Goal: Task Accomplishment & Management: Manage account settings

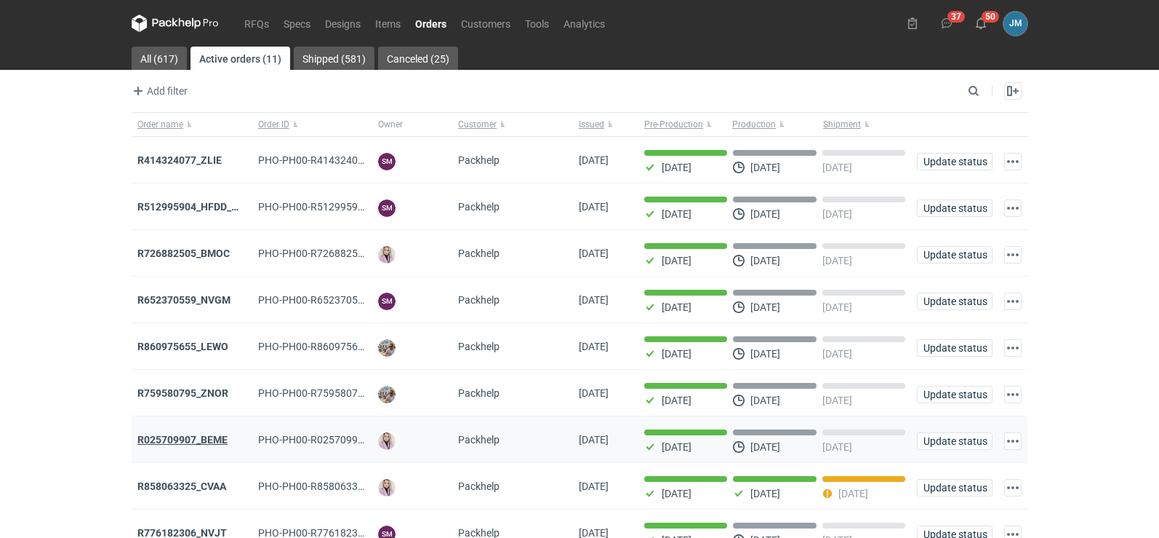
click at [178, 445] on strong "R025709907_BEME" at bounding box center [182, 440] width 90 height 12
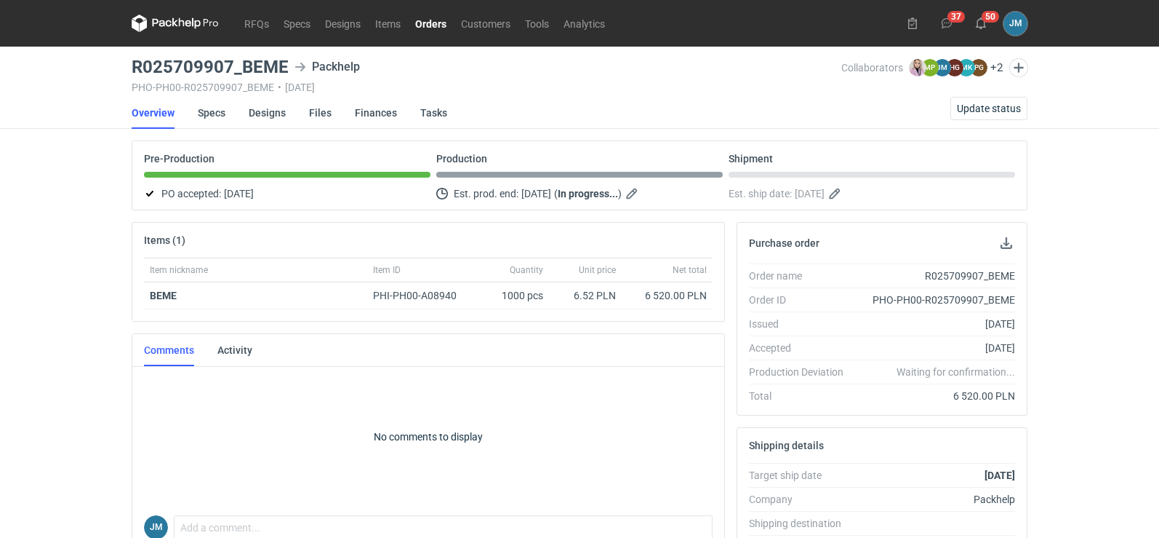
click at [148, 23] on icon at bounding box center [175, 23] width 87 height 17
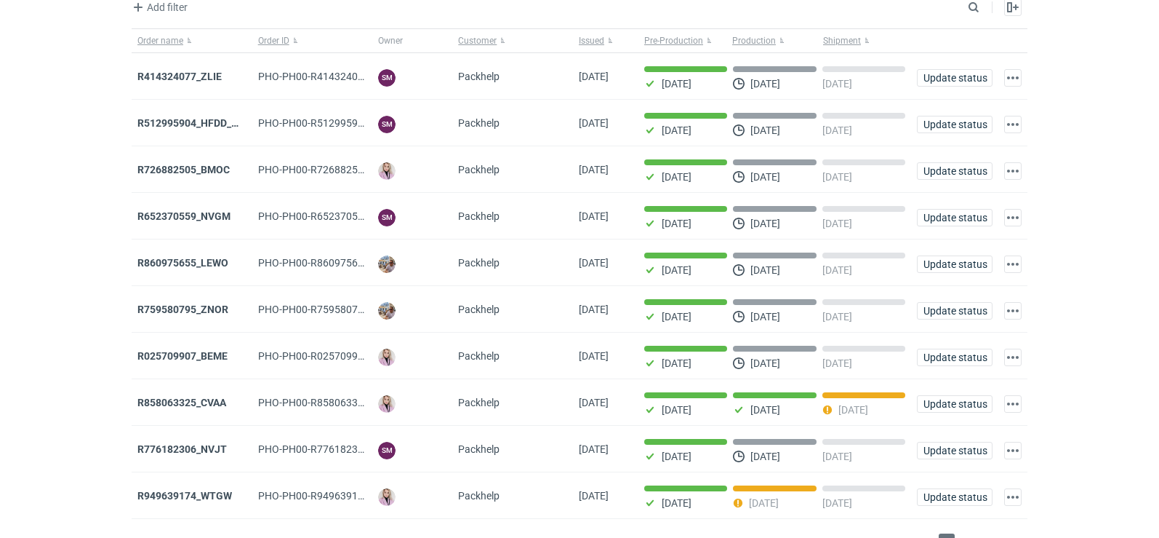
scroll to position [119, 0]
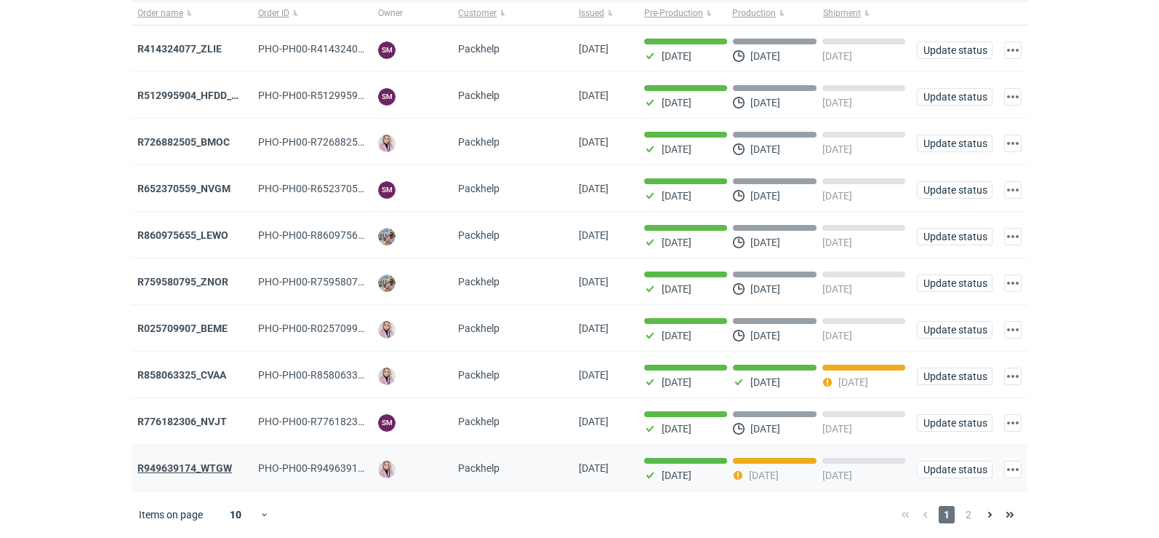
click at [154, 471] on strong "R949639174_WTGW" at bounding box center [184, 468] width 95 height 12
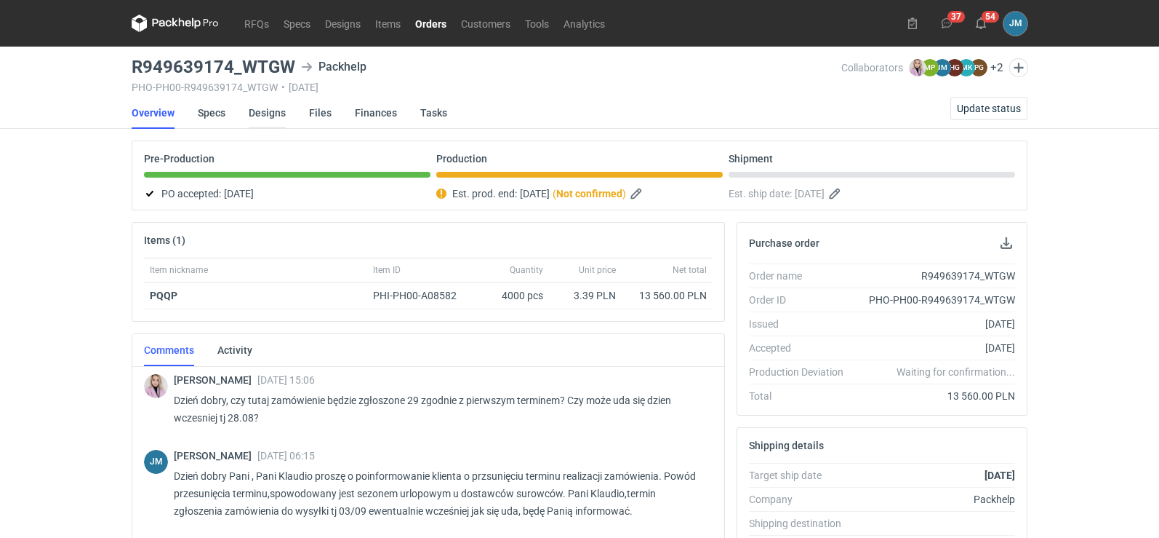
click at [266, 111] on link "Designs" at bounding box center [267, 113] width 37 height 32
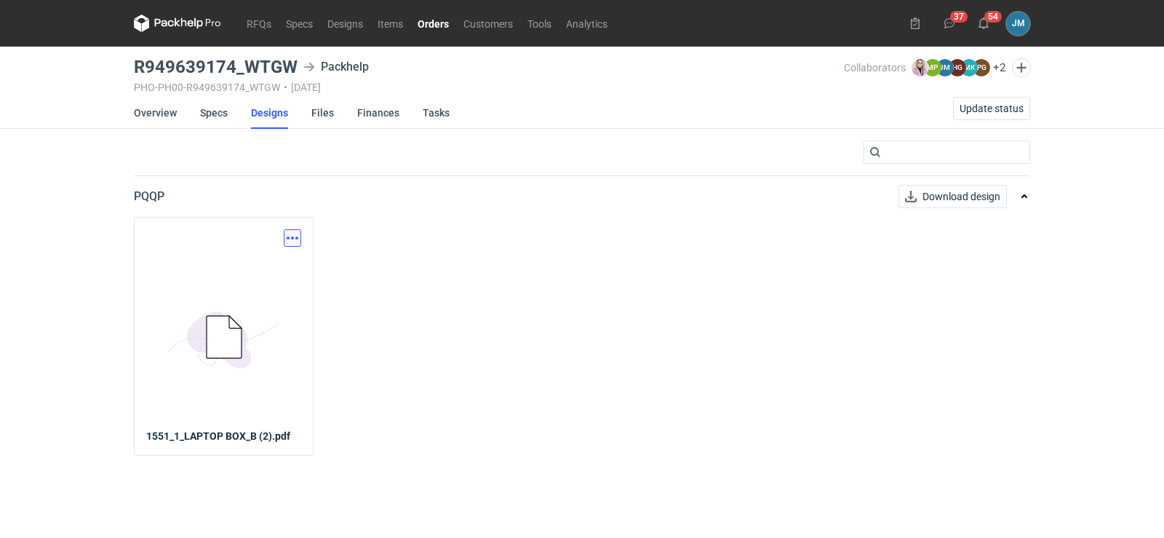
click at [298, 239] on button "button" at bounding box center [292, 237] width 17 height 17
click at [268, 268] on link "Download design part" at bounding box center [228, 269] width 134 height 23
drag, startPoint x: 296, startPoint y: 73, endPoint x: 249, endPoint y: 67, distance: 47.6
click at [249, 67] on h3 "R949639174_WTGW" at bounding box center [216, 66] width 164 height 17
copy h3 "WTGW"
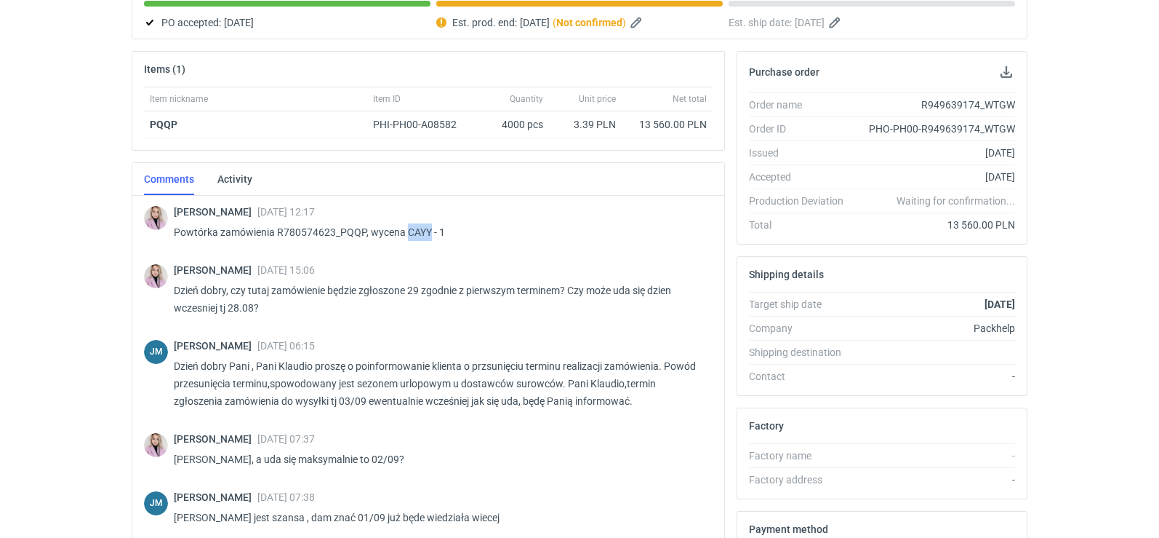
drag, startPoint x: 406, startPoint y: 231, endPoint x: 431, endPoint y: 230, distance: 24.8
click at [431, 230] on p "Powtórka zamówienia R780574623_PQQP, wycena CAYY - 1" at bounding box center [437, 231] width 527 height 17
copy p "CAYY"
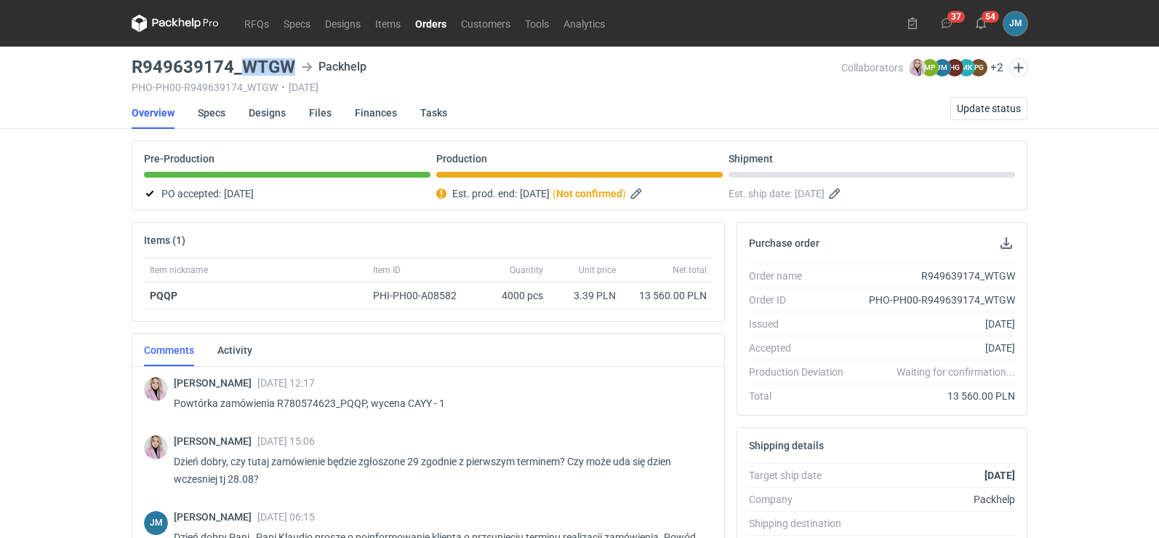
drag, startPoint x: 294, startPoint y: 71, endPoint x: 246, endPoint y: 67, distance: 48.1
click at [243, 70] on h3 "R949639174_WTGW" at bounding box center [214, 66] width 164 height 17
copy h3 "WTGW"
click at [270, 115] on link "Designs" at bounding box center [267, 113] width 37 height 32
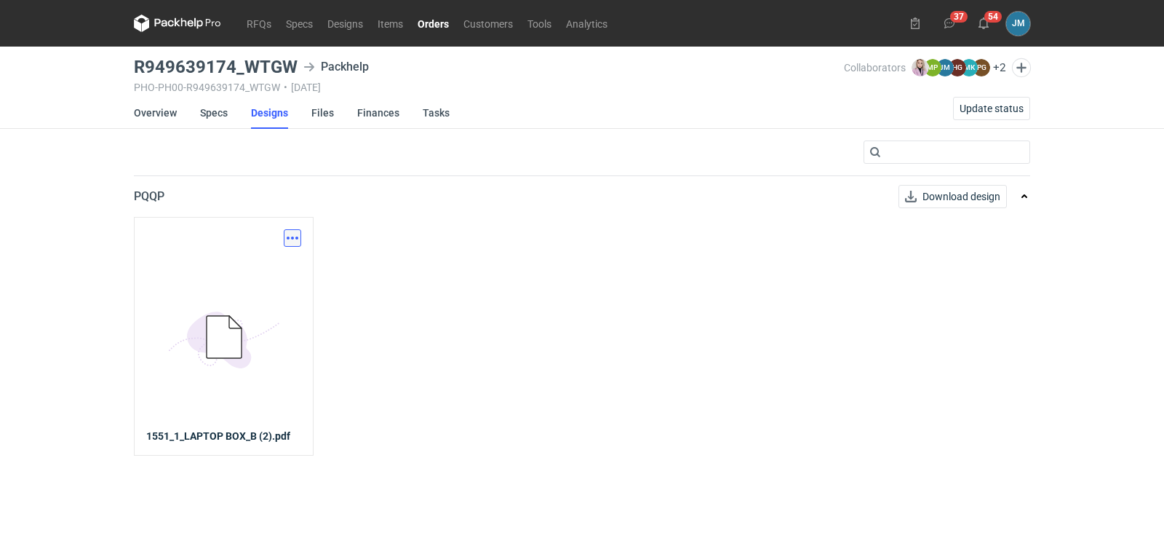
click at [295, 238] on button "button" at bounding box center [292, 237] width 17 height 17
click at [279, 274] on link "Download design part" at bounding box center [228, 269] width 134 height 23
click at [287, 244] on button "button" at bounding box center [292, 237] width 17 height 17
drag, startPoint x: 266, startPoint y: 260, endPoint x: 272, endPoint y: 265, distance: 7.7
click at [266, 260] on link "Download design part" at bounding box center [228, 269] width 134 height 23
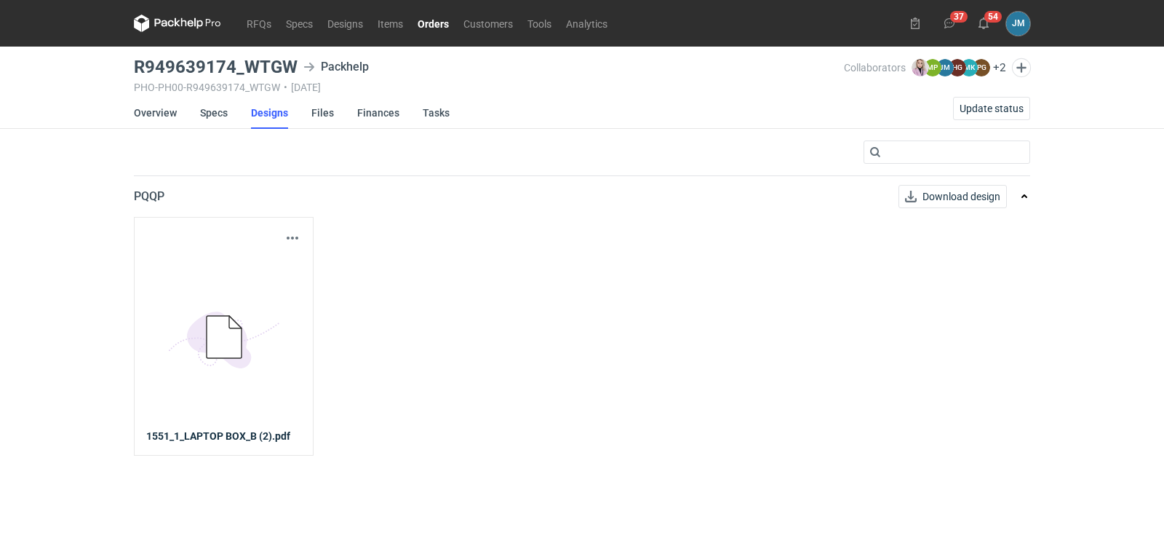
click at [171, 29] on icon at bounding box center [177, 23] width 87 height 17
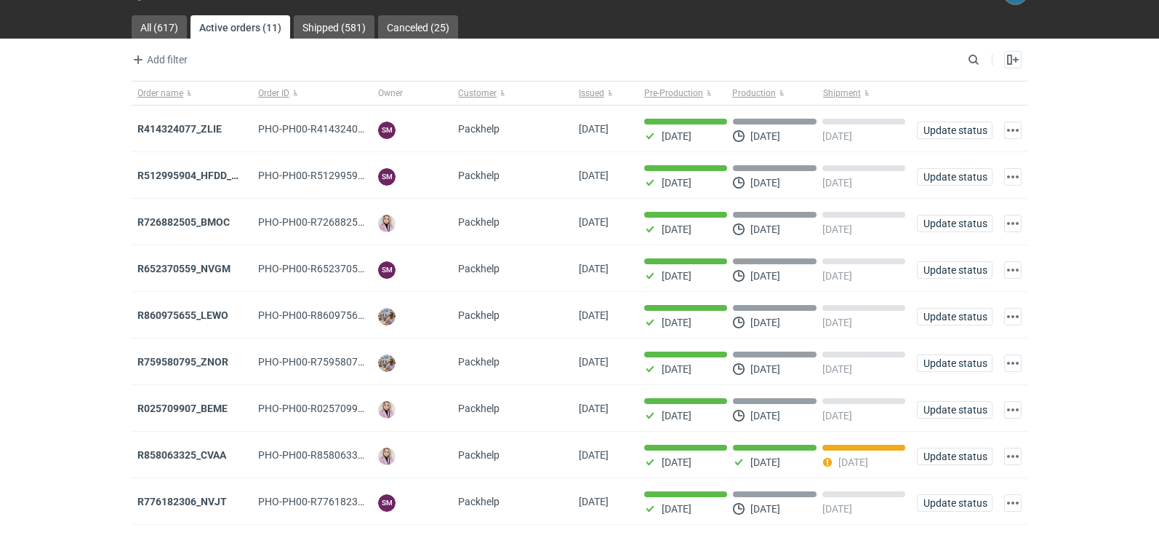
scroll to position [119, 0]
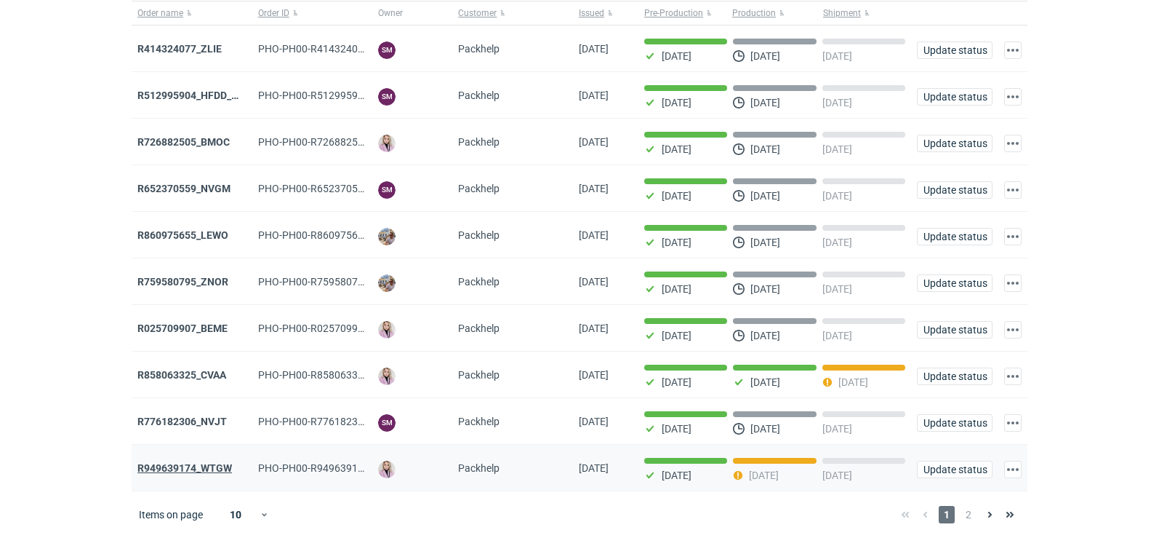
click at [159, 466] on strong "R949639174_WTGW" at bounding box center [184, 468] width 95 height 12
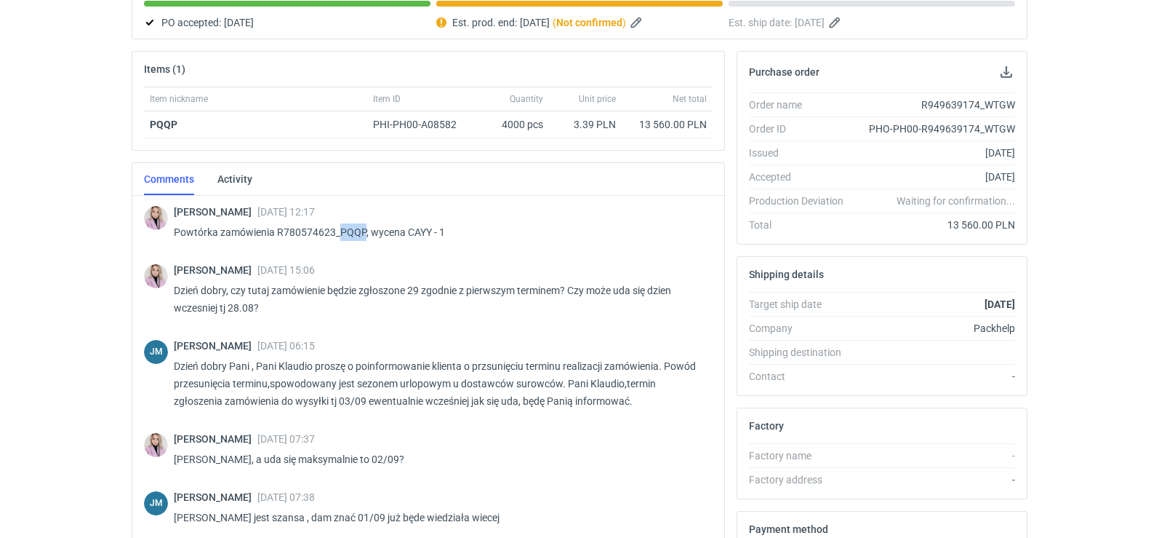
drag, startPoint x: 364, startPoint y: 229, endPoint x: 340, endPoint y: 229, distance: 24.7
click at [340, 229] on p "Powtórka zamówienia R780574623_PQQP, wycena CAYY - 1" at bounding box center [437, 231] width 527 height 17
copy p "PQQP"
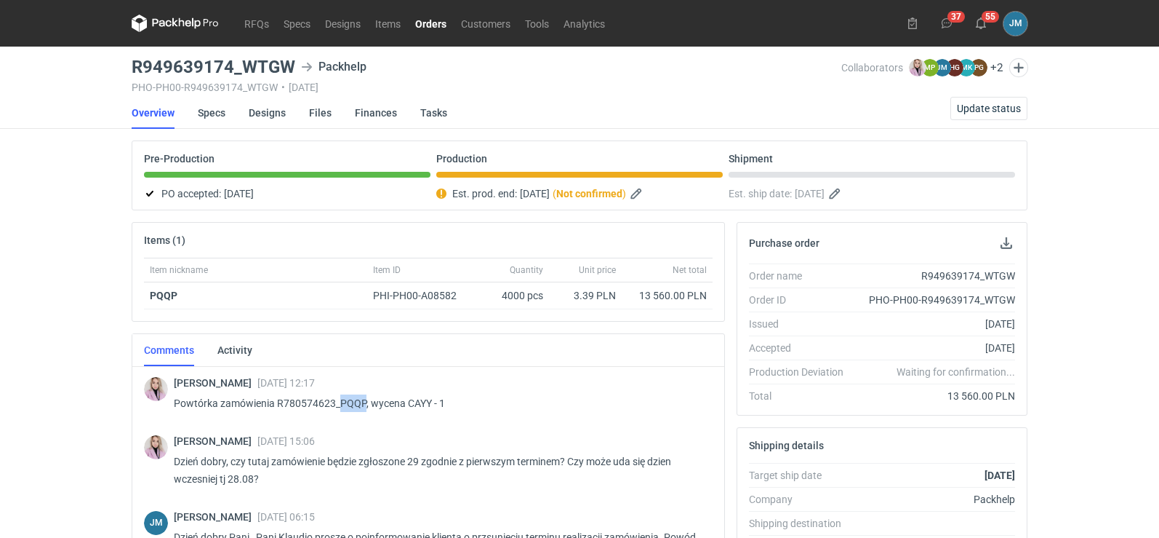
click at [175, 23] on icon at bounding box center [175, 22] width 6 height 9
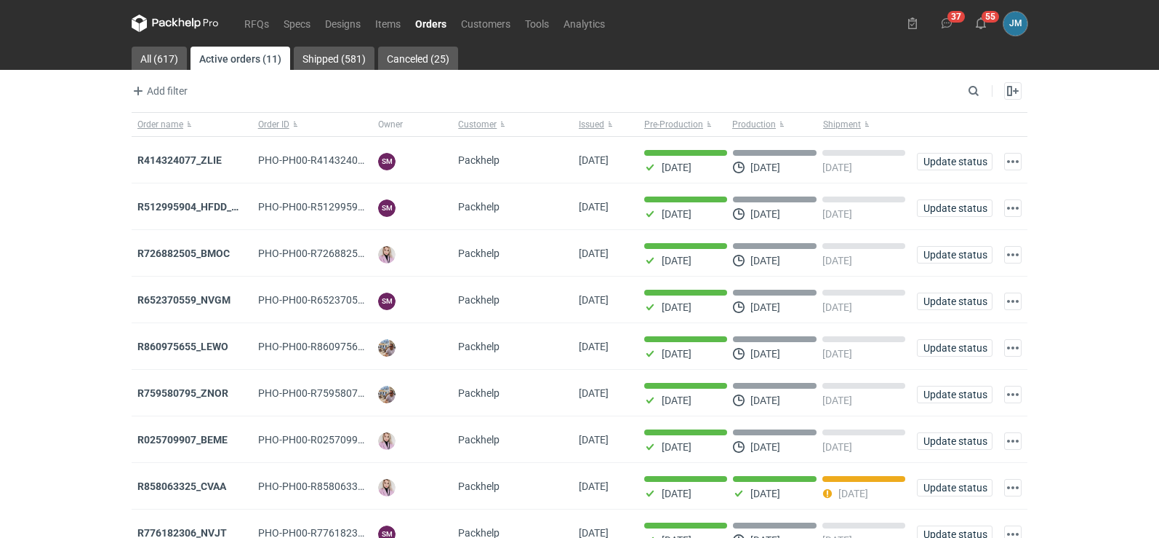
click at [175, 25] on icon at bounding box center [175, 23] width 87 height 17
click at [181, 31] on icon at bounding box center [175, 23] width 87 height 17
click at [181, 13] on nav "RFQs Specs Designs Items Orders Customers Tools Analytics" at bounding box center [372, 23] width 481 height 47
click at [182, 17] on icon at bounding box center [175, 23] width 87 height 17
click at [188, 17] on icon at bounding box center [175, 23] width 87 height 17
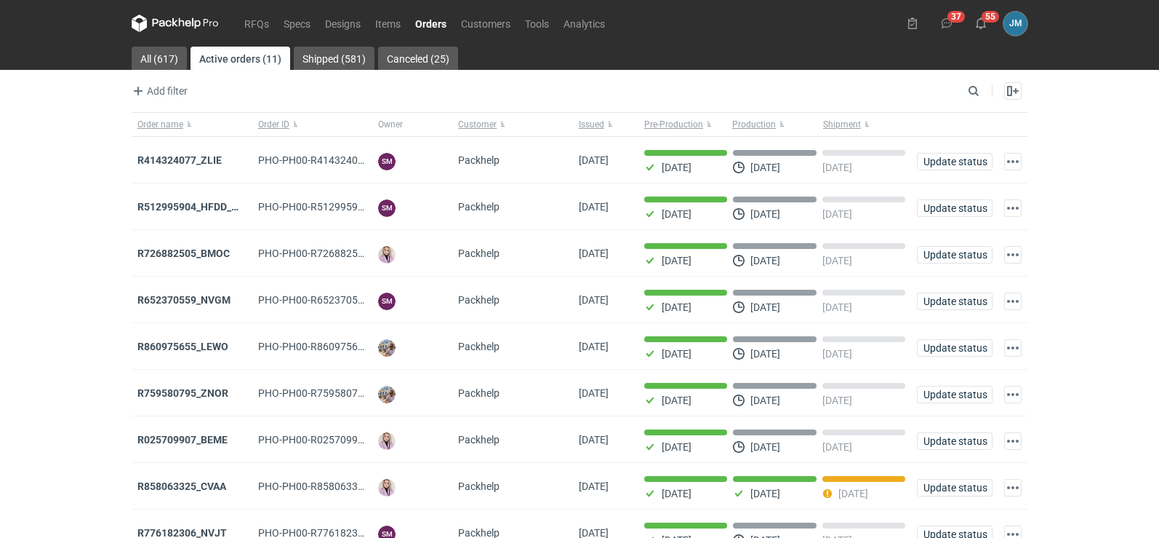
click at [189, 24] on icon at bounding box center [175, 23] width 87 height 17
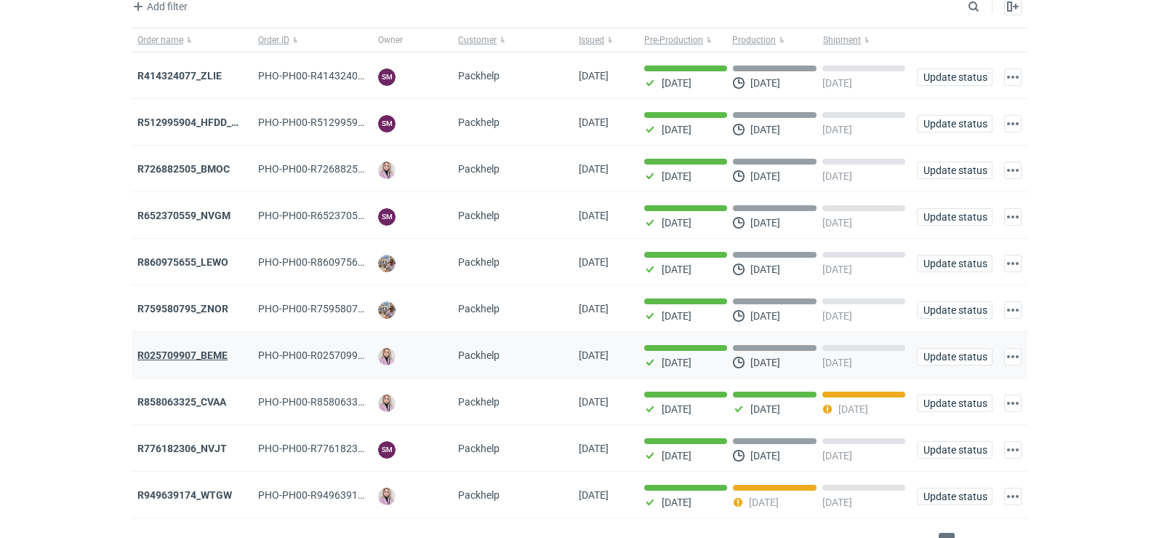
scroll to position [119, 0]
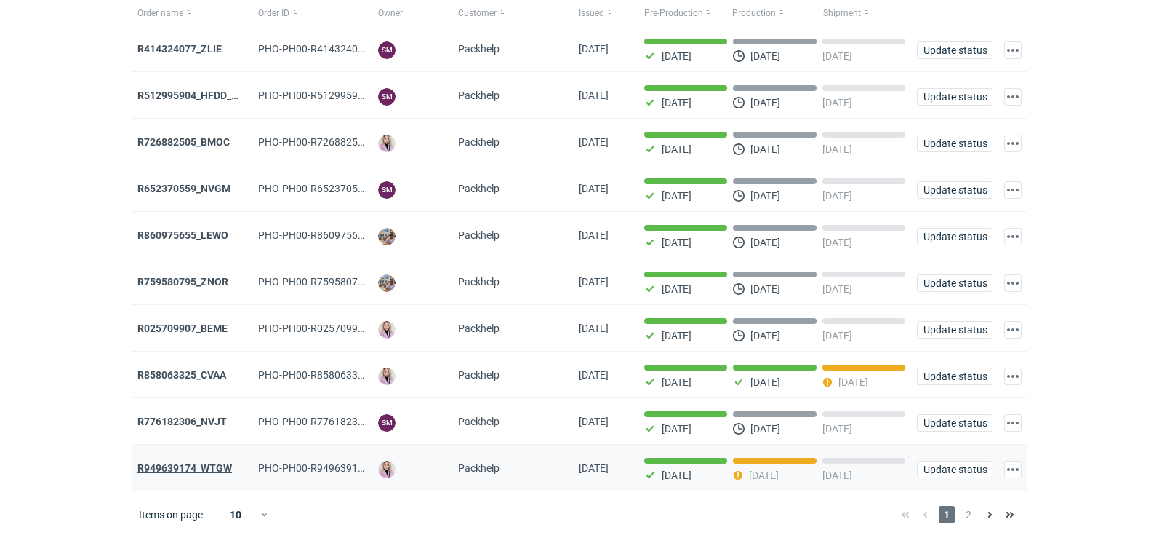
click at [182, 466] on strong "R949639174_WTGW" at bounding box center [184, 468] width 95 height 12
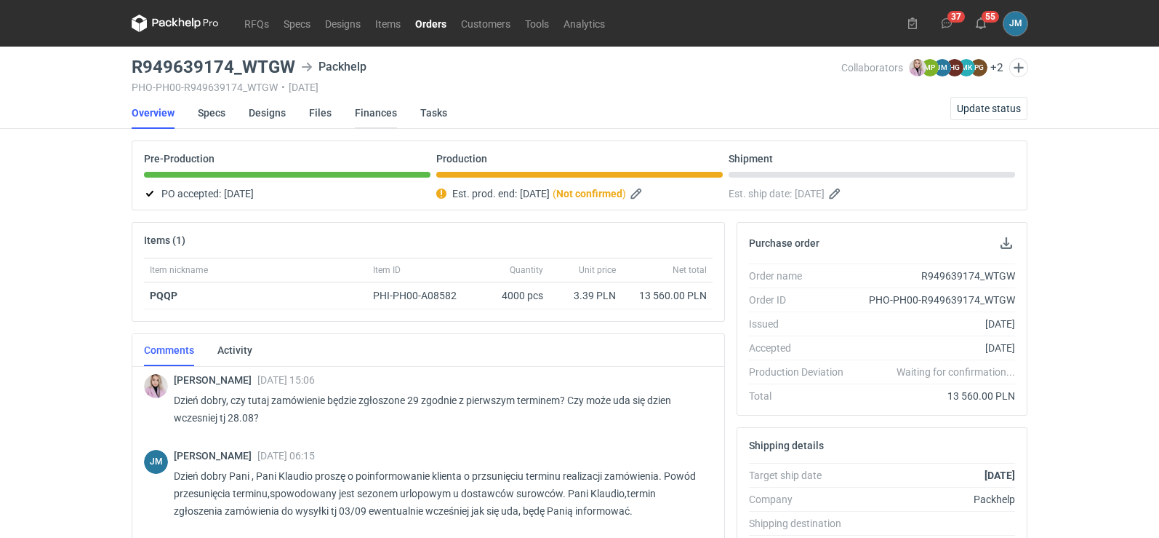
click at [375, 113] on link "Finances" at bounding box center [376, 113] width 42 height 32
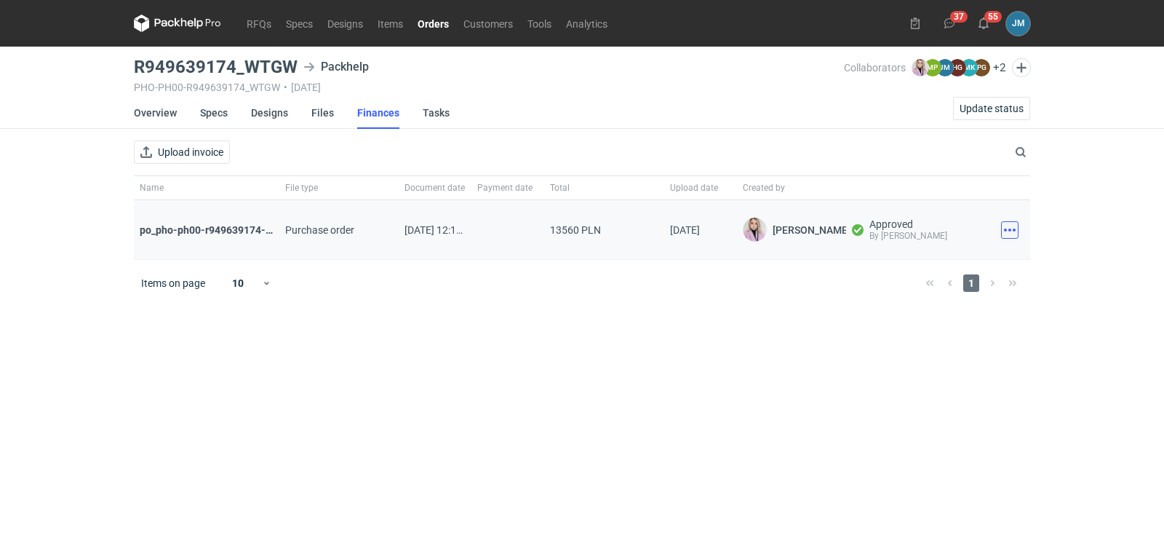
click at [1003, 238] on button "button" at bounding box center [1009, 229] width 17 height 17
click at [956, 260] on button "Download" at bounding box center [946, 261] width 134 height 23
click at [172, 32] on nav "RFQs Specs Designs Items Orders Customers Tools Analytics" at bounding box center [374, 23] width 481 height 47
click at [178, 25] on icon at bounding box center [178, 22] width 6 height 9
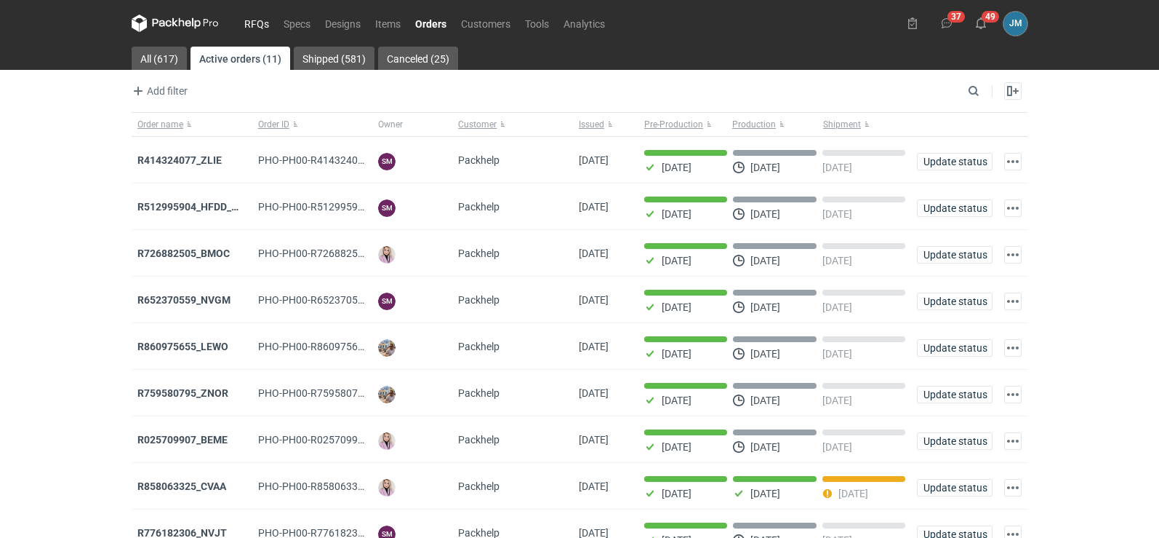
click at [246, 23] on link "RFQs" at bounding box center [256, 23] width 39 height 17
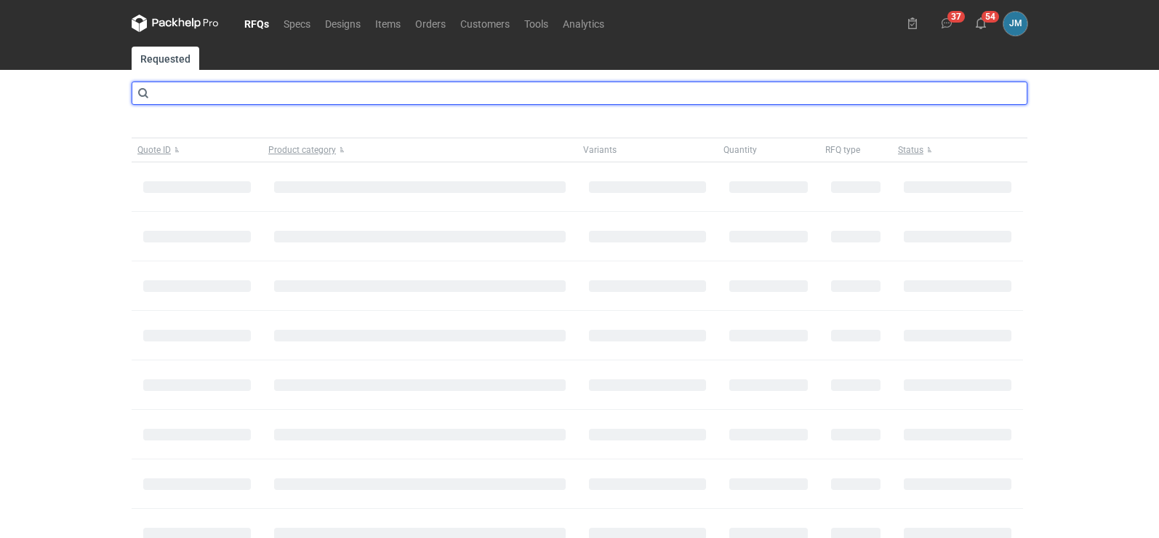
click at [214, 87] on input "text" at bounding box center [580, 92] width 896 height 23
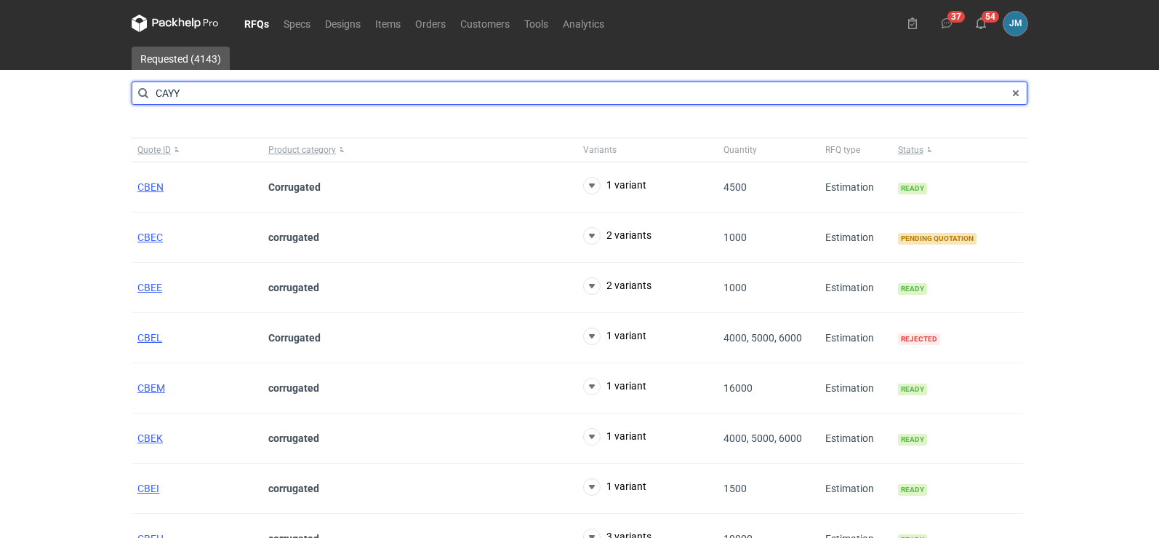
type input "CAYY"
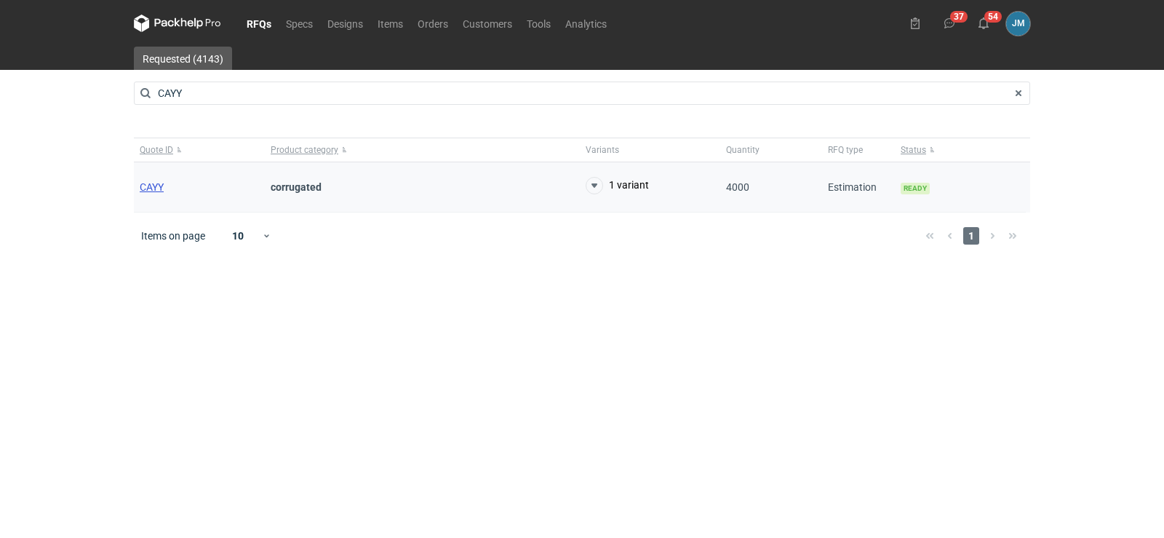
click at [159, 185] on span "CAYY" at bounding box center [152, 187] width 24 height 12
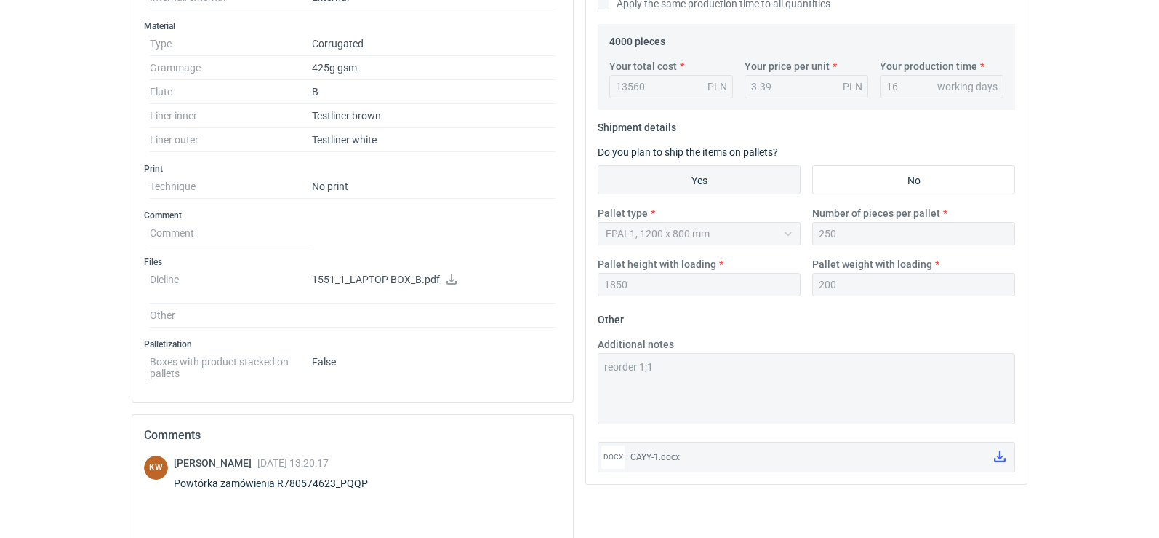
scroll to position [707, 0]
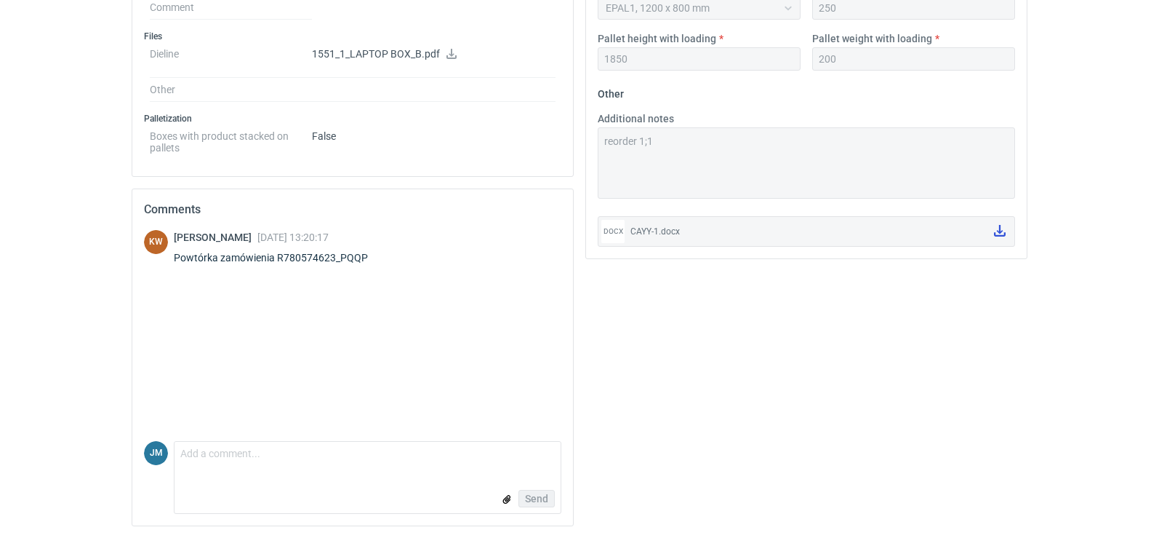
click at [992, 233] on link at bounding box center [1000, 231] width 23 height 25
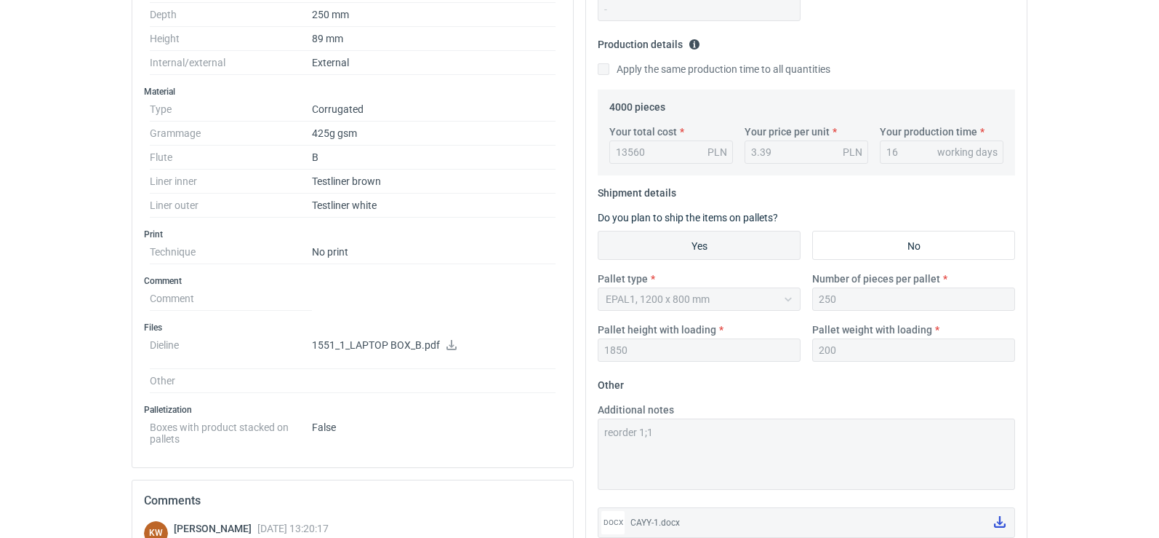
scroll to position [0, 0]
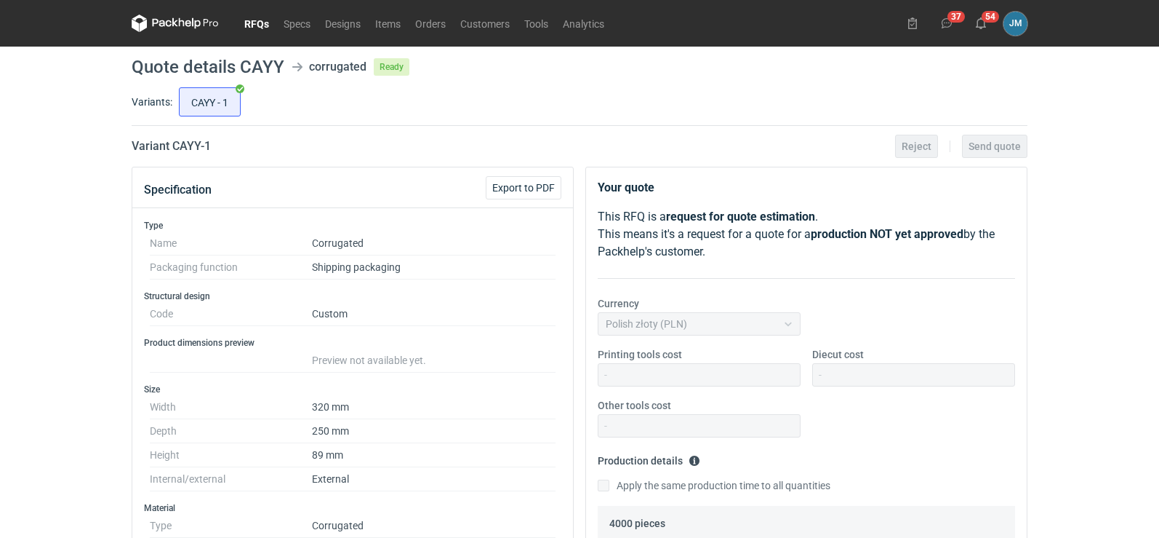
click at [159, 23] on icon at bounding box center [175, 23] width 87 height 17
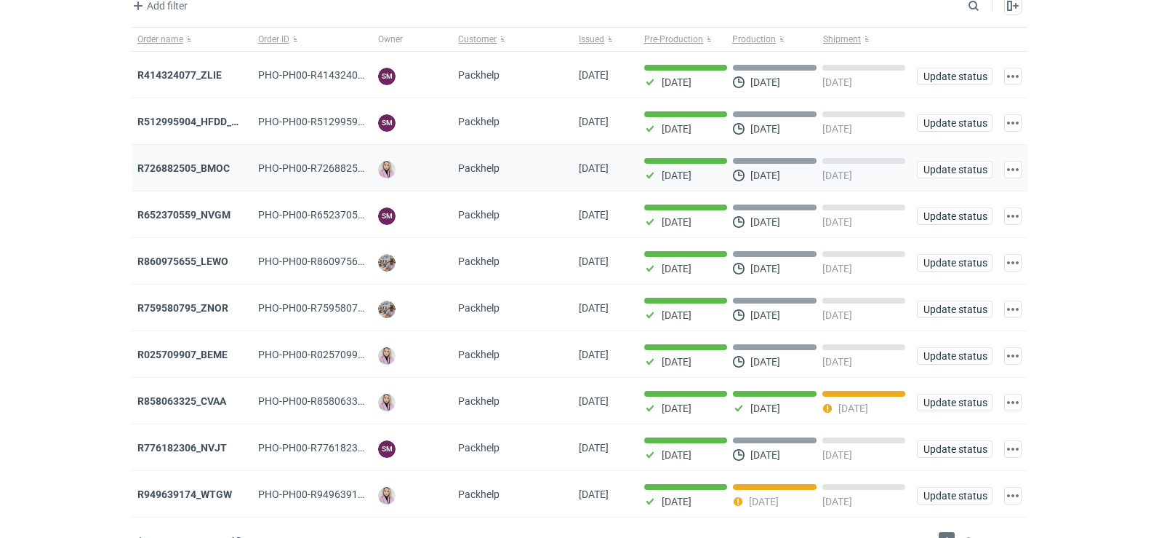
scroll to position [119, 0]
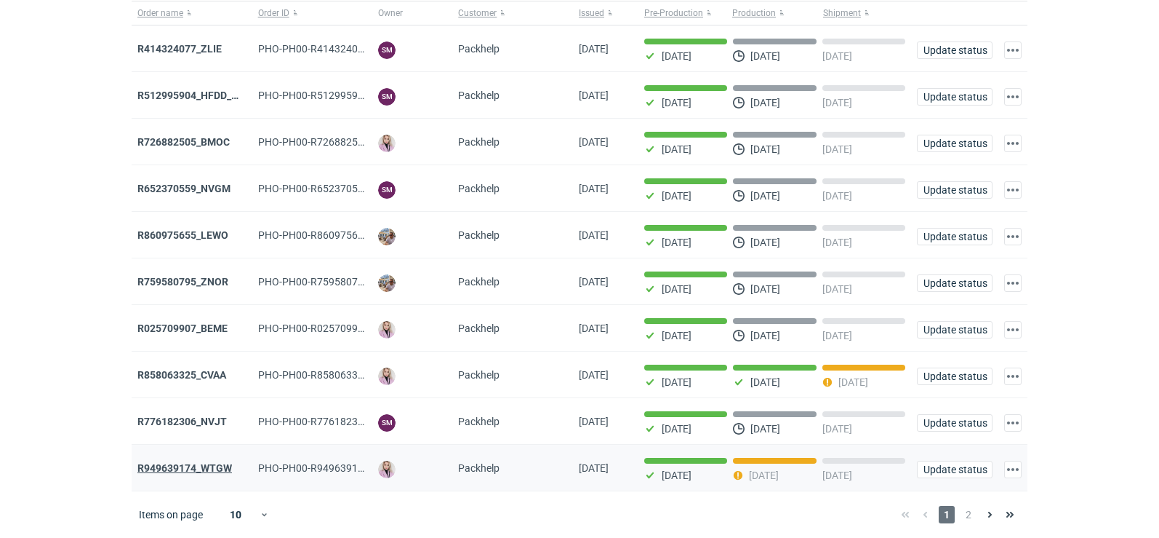
click at [205, 468] on strong "R949639174_WTGW" at bounding box center [184, 468] width 95 height 12
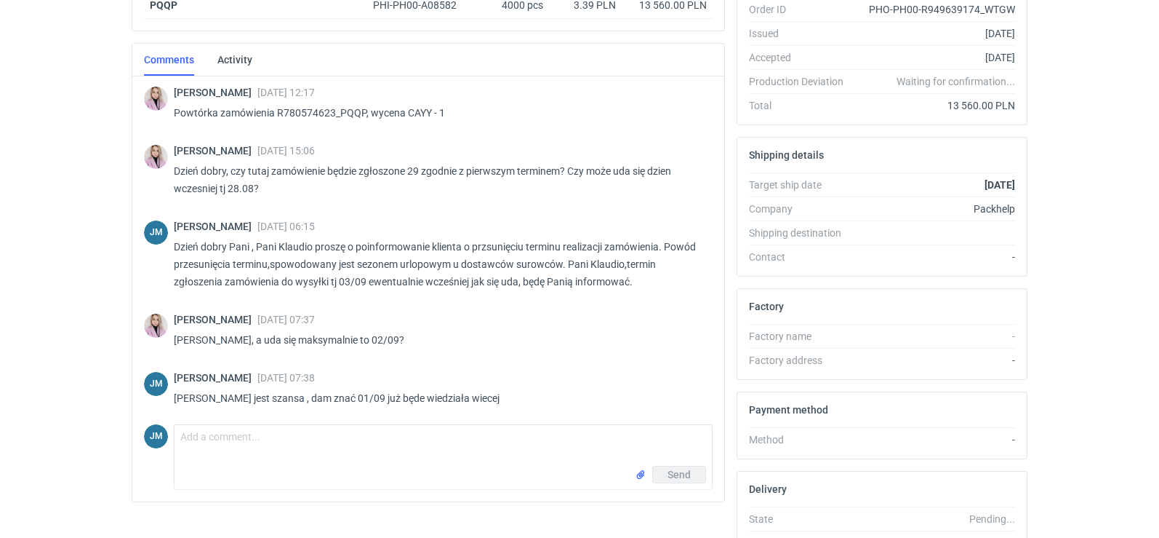
scroll to position [291, 0]
drag, startPoint x: 428, startPoint y: 111, endPoint x: 407, endPoint y: 113, distance: 22.0
click at [407, 113] on p "Powtórka zamówienia R780574623_PQQP, wycena CAYY - 1" at bounding box center [437, 111] width 527 height 17
copy p "CAYY"
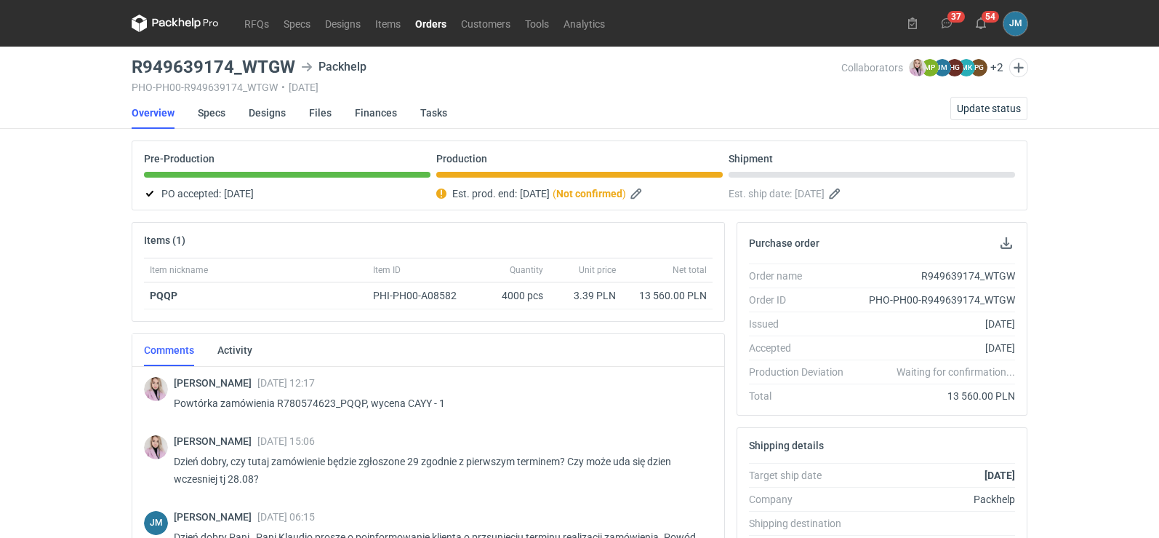
click at [224, 17] on nav "RFQs Specs Designs Items Orders Customers Tools Analytics" at bounding box center [372, 23] width 481 height 47
click at [247, 23] on link "RFQs" at bounding box center [256, 23] width 39 height 17
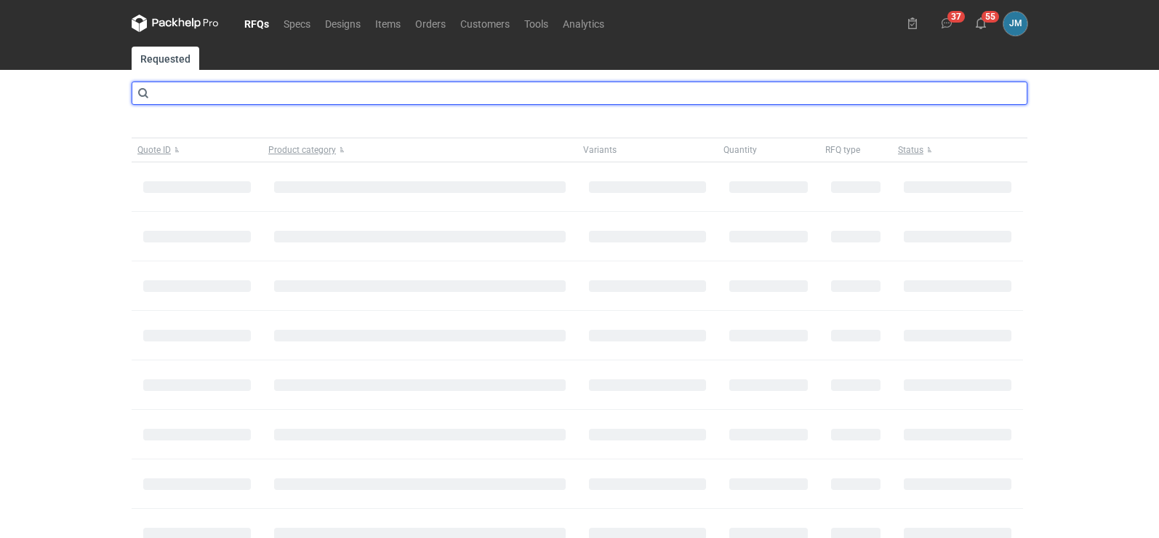
click at [244, 99] on input "text" at bounding box center [580, 92] width 896 height 23
type input "CAYY"
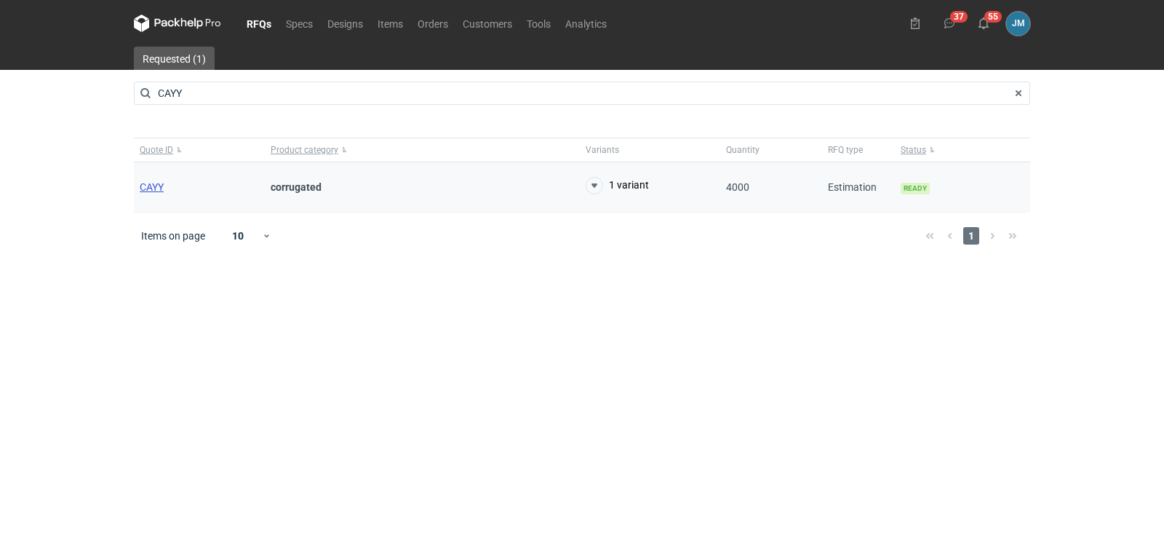
click at [144, 189] on span "CAYY" at bounding box center [152, 187] width 24 height 12
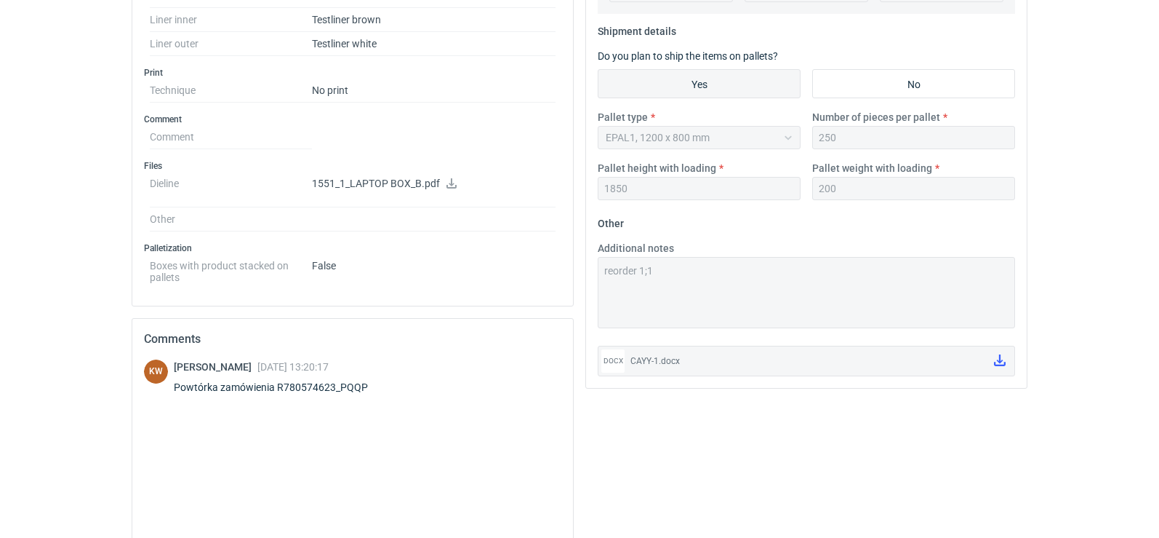
scroll to position [582, 0]
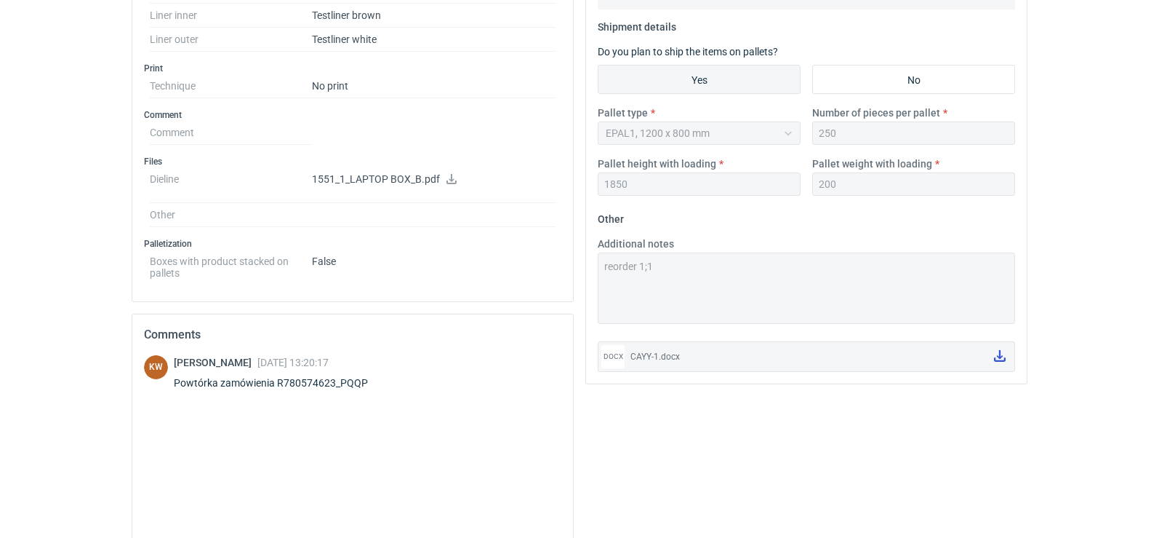
click at [1007, 361] on link at bounding box center [1000, 356] width 23 height 25
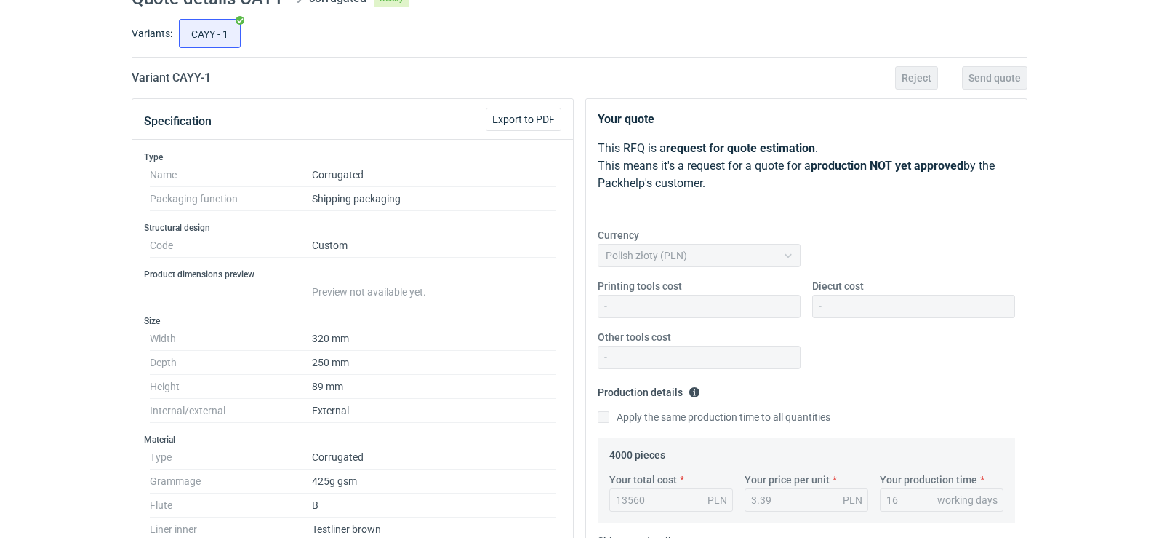
scroll to position [0, 0]
